Goal: Information Seeking & Learning: Learn about a topic

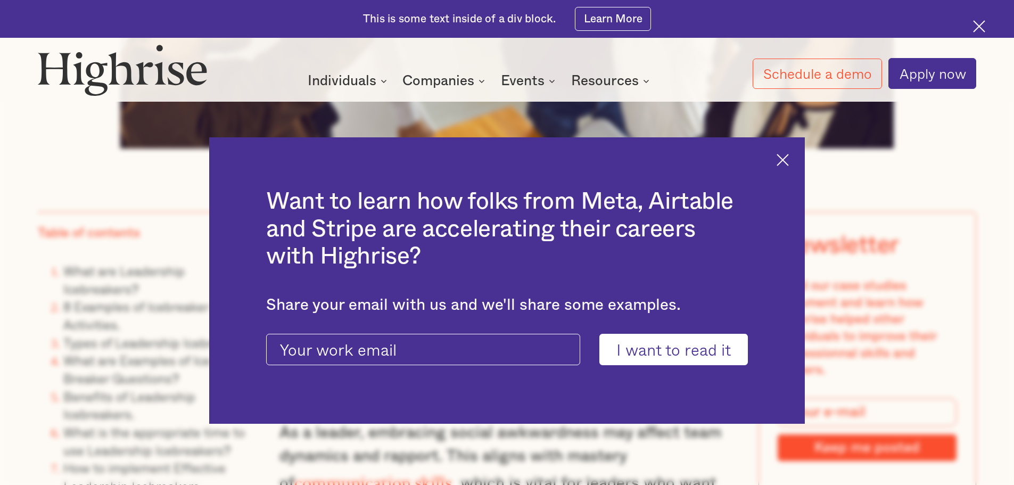
scroll to position [851, 0]
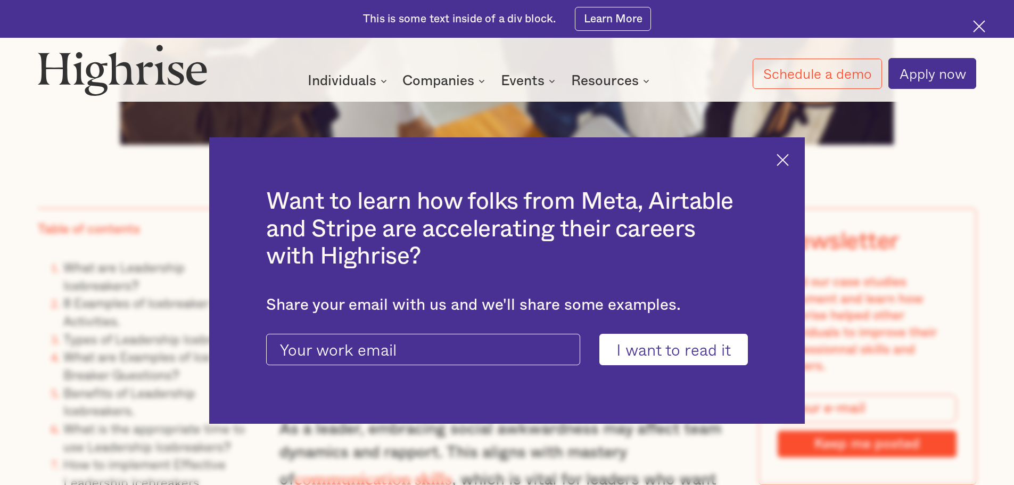
click at [787, 156] on img at bounding box center [782, 160] width 12 height 12
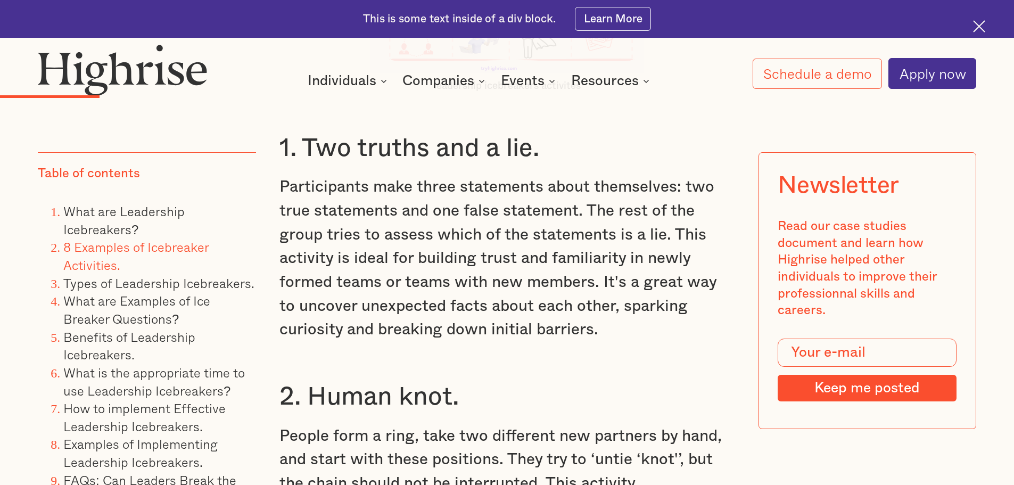
scroll to position [3086, 0]
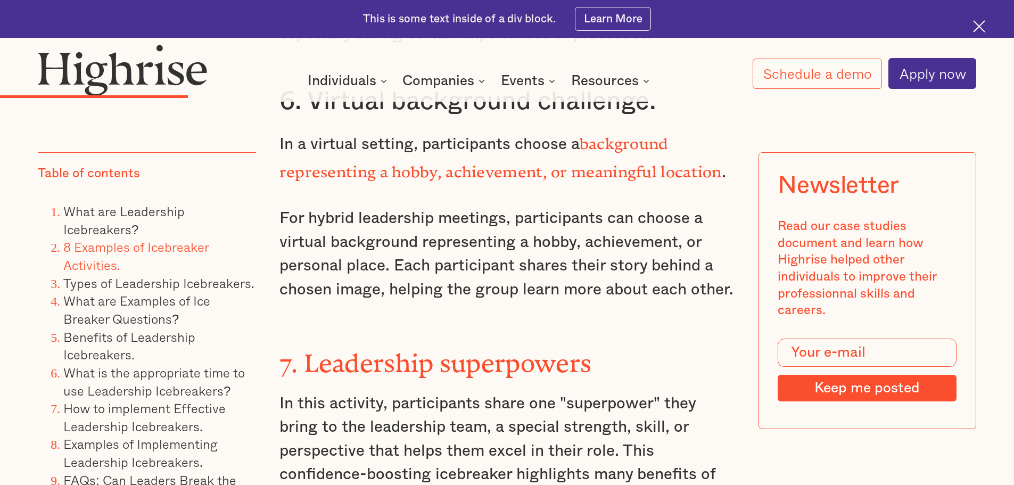
scroll to position [4309, 0]
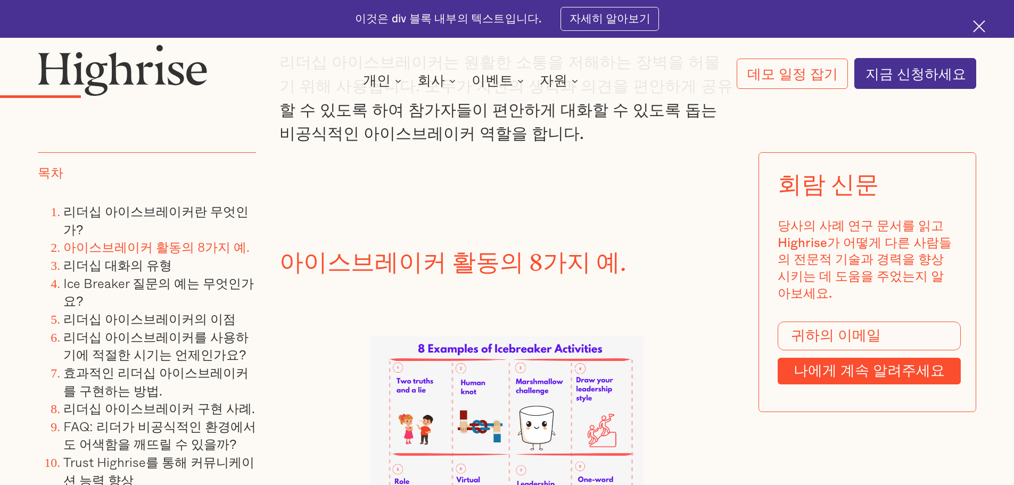
scroll to position [2447, 0]
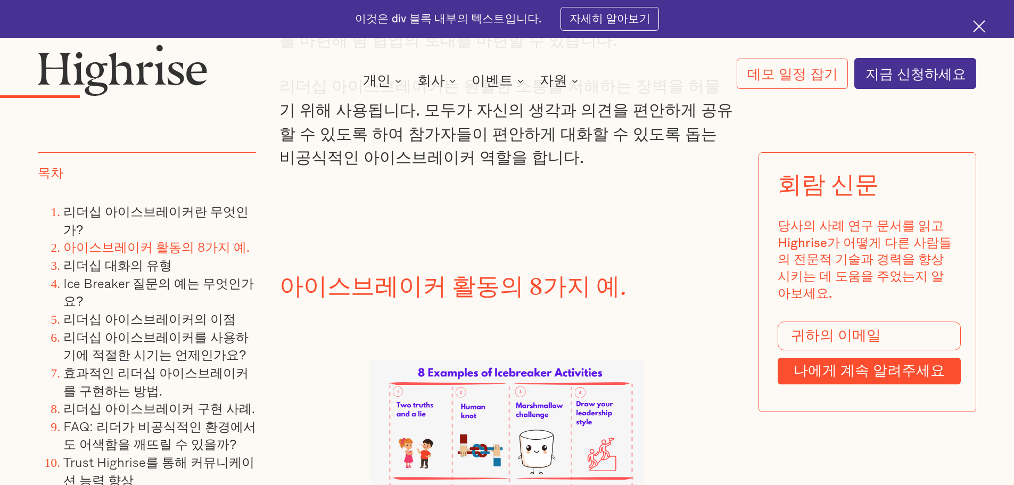
click at [414, 360] on img at bounding box center [506, 469] width 273 height 219
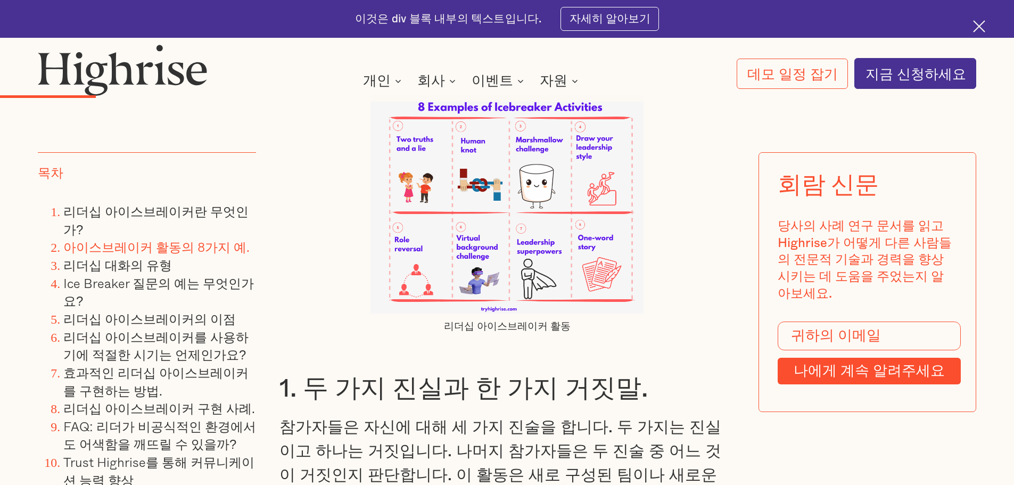
scroll to position [2713, 0]
click at [308, 376] on font "1. 두 가지 진실과 한 가지 거짓말." at bounding box center [463, 388] width 368 height 25
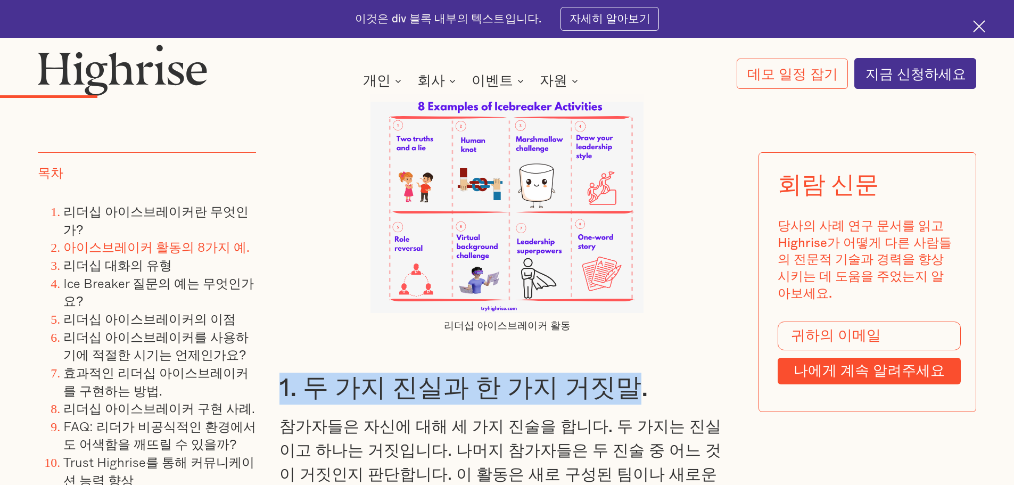
drag, startPoint x: 277, startPoint y: 178, endPoint x: 604, endPoint y: 179, distance: 327.2
click at [604, 376] on font "1. 두 가지 진실과 한 가지 거짓말." at bounding box center [463, 388] width 368 height 25
copy font "1. 두 가지 진실과 한 가지 거짓말"
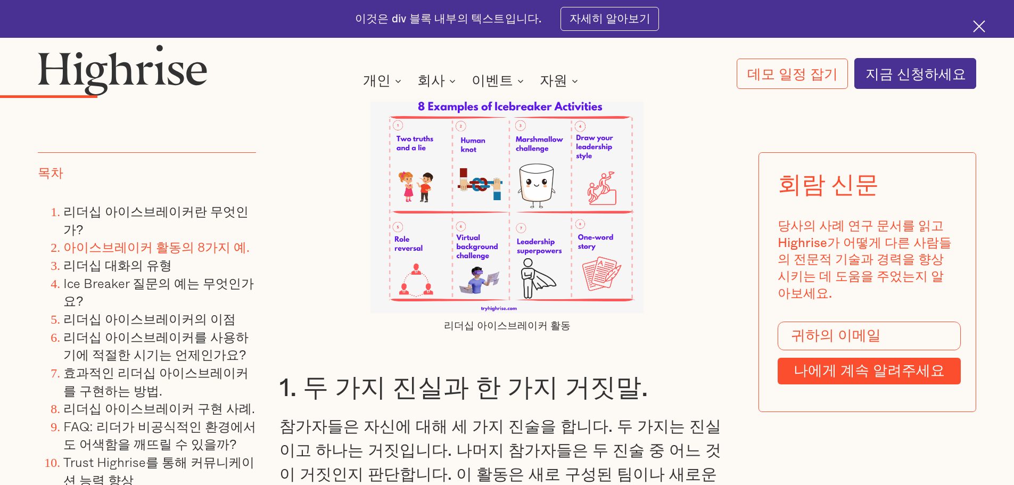
click at [461, 419] on font "참가자들은 자신에 대해 세 가지 진술을 합니다. 두 가지는 진실이고 하나는 거짓입니다. 나머지 참가자들은 두 진술 중 어느 것이 거짓인지 판단…" at bounding box center [505, 486] width 453 height 135
click at [431, 419] on font "참가자들은 자신에 대해 세 가지 진술을 합니다. 두 가지는 진실이고 하나는 거짓입니다. 나머지 참가자들은 두 진술 중 어느 것이 거짓인지 판단…" at bounding box center [505, 486] width 453 height 135
drag, startPoint x: 529, startPoint y: 330, endPoint x: 531, endPoint y: 339, distance: 8.7
click at [529, 415] on p "참가자들은 자신에 대해 세 가지 진술을 합니다. 두 가지는 진실이고 하나는 거짓입니다. 나머지 참가자들은 두 진술 중 어느 것이 거짓인지 판단…" at bounding box center [506, 486] width 455 height 143
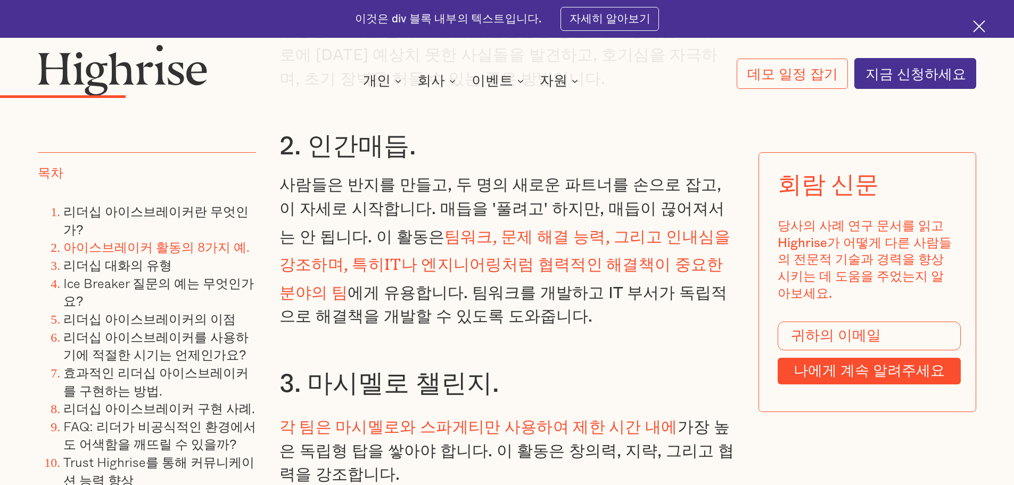
scroll to position [3192, 0]
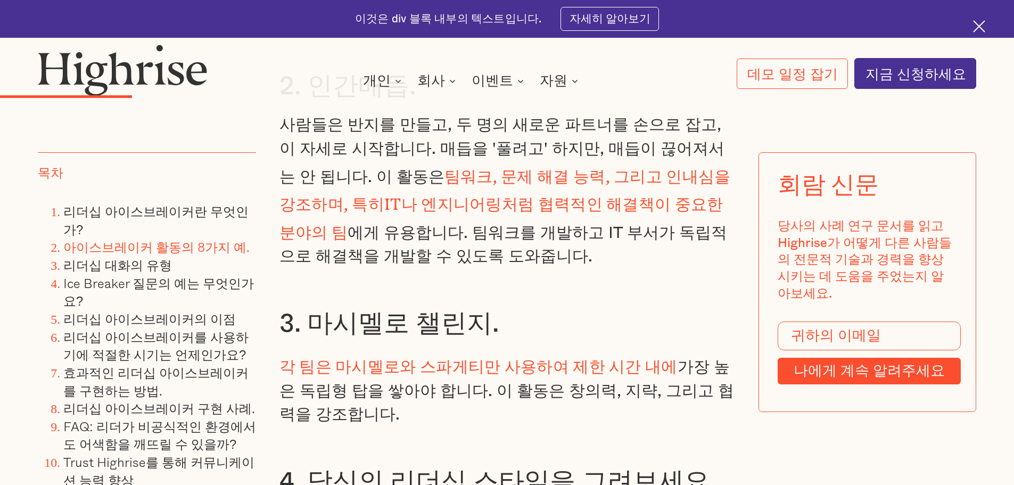
scroll to position [3245, 0]
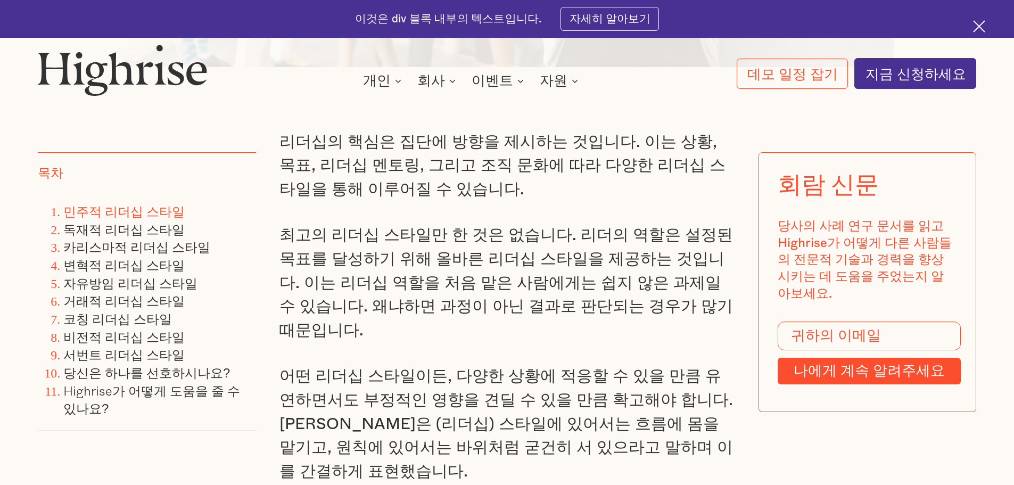
scroll to position [904, 0]
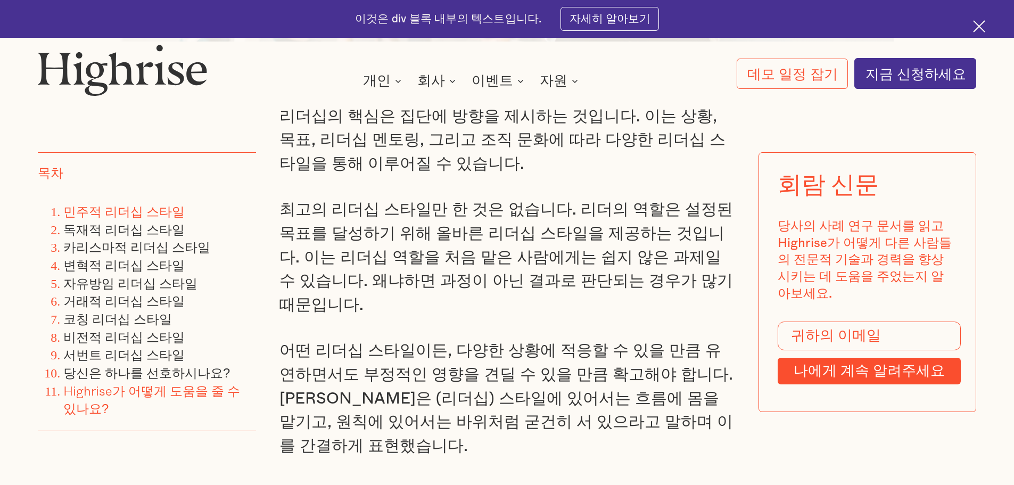
click at [204, 409] on font "Highrise가 어떻게 도움을 줄 수 있나요?" at bounding box center [151, 399] width 177 height 38
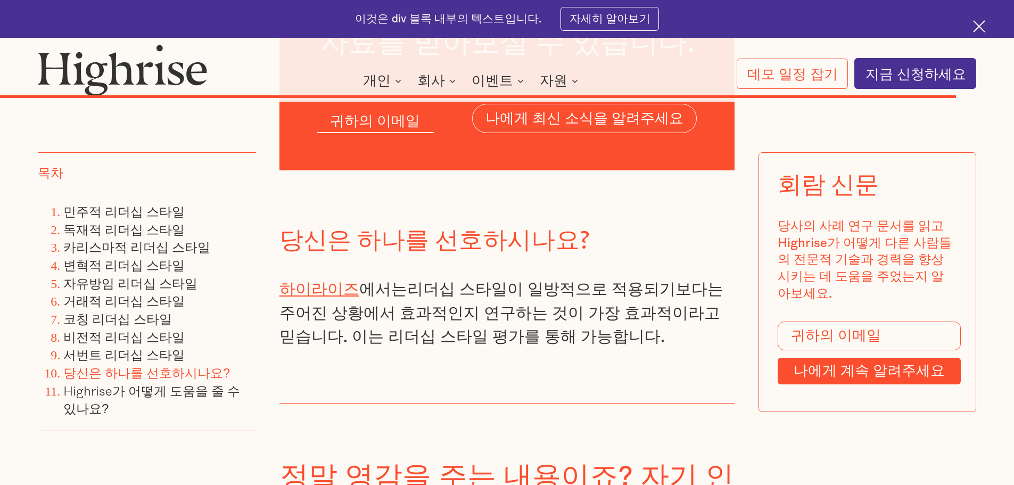
scroll to position [11916, 0]
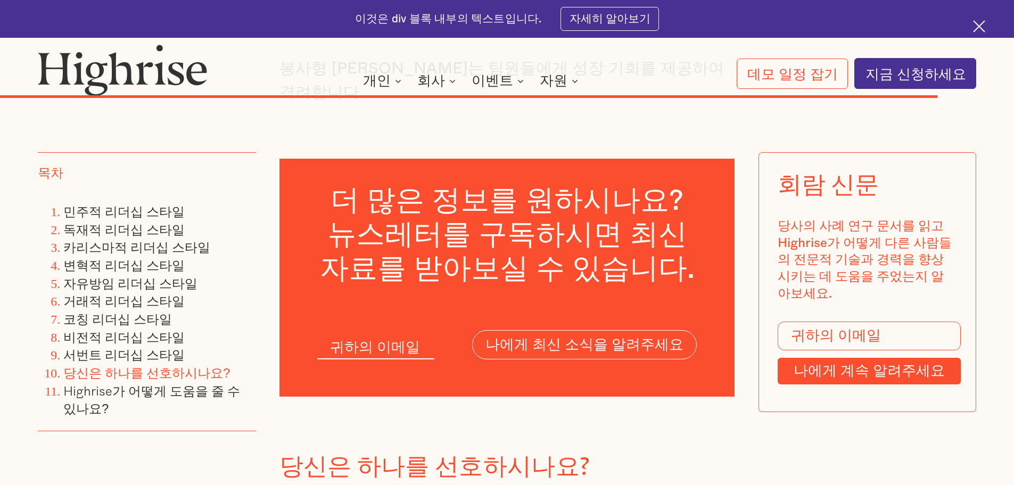
scroll to position [11703, 0]
